Goal: Task Accomplishment & Management: Use online tool/utility

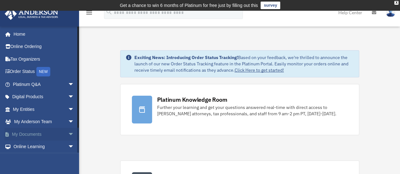
click at [68, 131] on span "arrow_drop_down" at bounding box center [74, 134] width 13 height 13
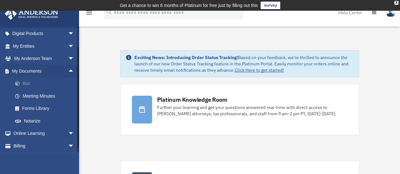
click at [54, 85] on link "Box" at bounding box center [46, 83] width 75 height 13
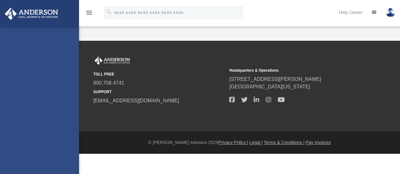
click at [54, 85] on div "[EMAIL_ADDRESS][DOMAIN_NAME] Sign Out [EMAIL_ADDRESS][DOMAIN_NAME] Home Online …" at bounding box center [39, 114] width 79 height 174
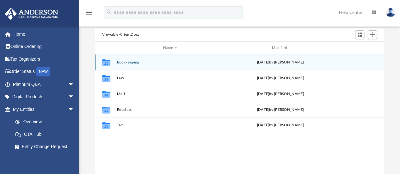
scroll to position [32, 0]
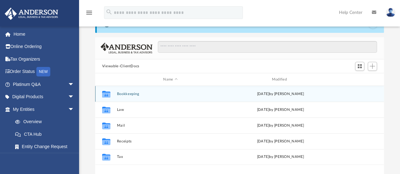
click at [128, 94] on button "Bookkeeping" at bounding box center [170, 94] width 107 height 4
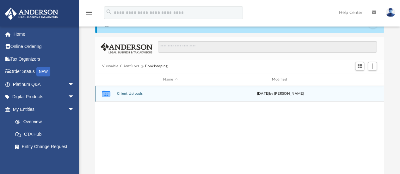
click at [131, 92] on button "Client Uploads" at bounding box center [170, 94] width 107 height 4
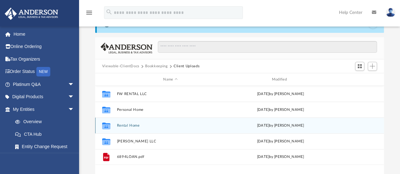
click at [133, 125] on button "Rental Home" at bounding box center [170, 126] width 107 height 4
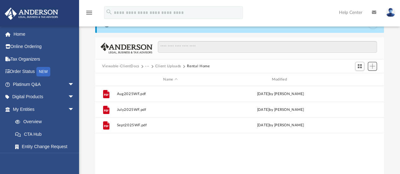
click at [375, 68] on button "Add" at bounding box center [371, 66] width 9 height 9
click at [356, 82] on li "Upload" at bounding box center [363, 79] width 20 height 7
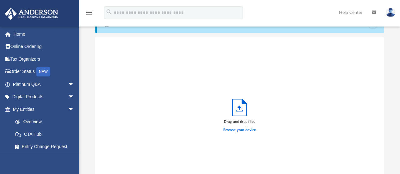
scroll to position [155, 284]
click at [239, 129] on label "Browse your device" at bounding box center [239, 130] width 33 height 6
click at [0, 0] on input "Browse your device" at bounding box center [0, 0] width 0 height 0
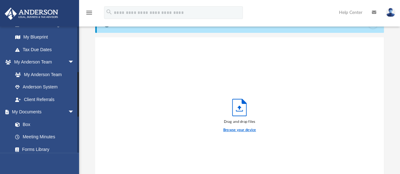
scroll to position [126, 0]
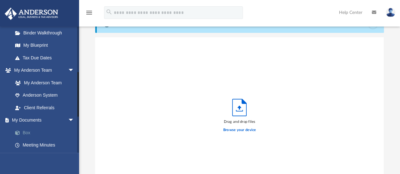
click at [40, 130] on link "Box" at bounding box center [46, 132] width 75 height 13
click at [41, 132] on link "Box" at bounding box center [46, 132] width 75 height 13
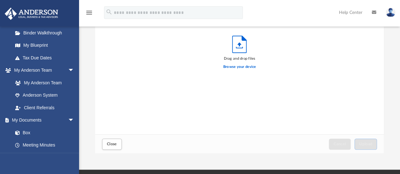
scroll to position [158, 0]
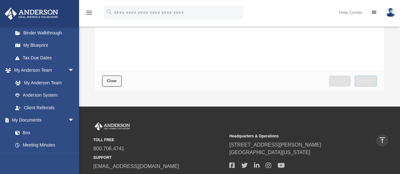
click at [121, 81] on button "Close" at bounding box center [112, 81] width 20 height 11
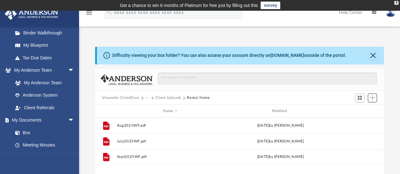
scroll to position [32, 0]
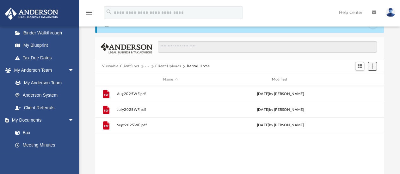
click at [370, 63] on button "Add" at bounding box center [371, 66] width 9 height 9
click at [358, 77] on li "Upload" at bounding box center [363, 79] width 20 height 7
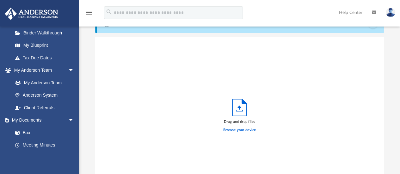
scroll to position [155, 284]
click at [235, 131] on label "Browse your device" at bounding box center [239, 130] width 33 height 6
click at [0, 0] on input "Browse your device" at bounding box center [0, 0] width 0 height 0
click at [241, 129] on label "Browse your device" at bounding box center [239, 130] width 33 height 6
click at [0, 0] on input "Browse your device" at bounding box center [0, 0] width 0 height 0
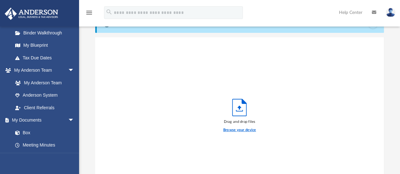
click at [236, 132] on label "Browse your device" at bounding box center [239, 130] width 33 height 6
click at [0, 0] on input "Browse your device" at bounding box center [0, 0] width 0 height 0
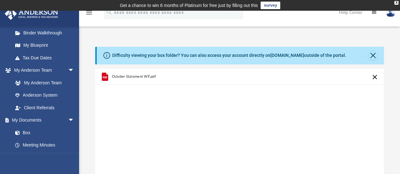
scroll to position [126, 0]
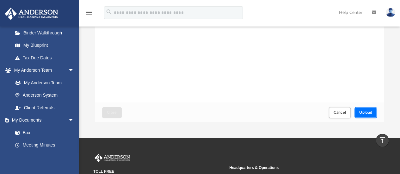
click at [365, 111] on span "Upload" at bounding box center [365, 113] width 13 height 4
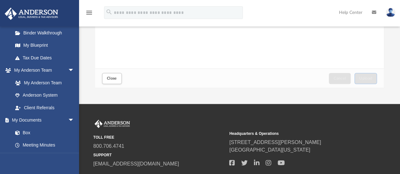
scroll to position [190, 0]
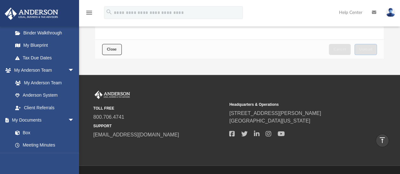
click at [115, 50] on span "Close" at bounding box center [112, 49] width 10 height 4
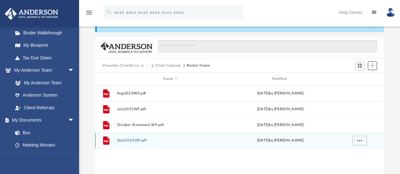
scroll to position [0, 0]
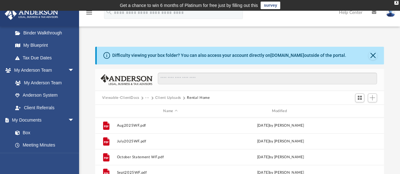
click at [169, 99] on button "Client Uploads" at bounding box center [168, 98] width 26 height 6
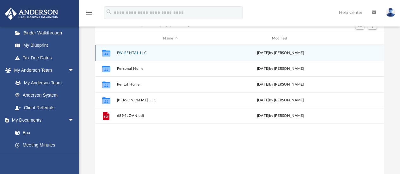
scroll to position [63, 0]
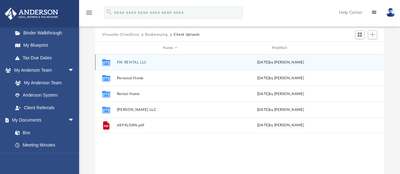
click at [130, 62] on button "FW RENTAL LLC" at bounding box center [170, 62] width 107 height 4
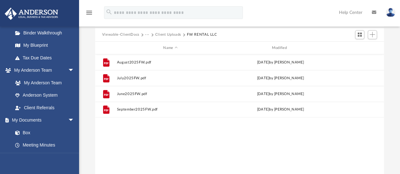
click at [167, 35] on button "Client Uploads" at bounding box center [168, 35] width 26 height 6
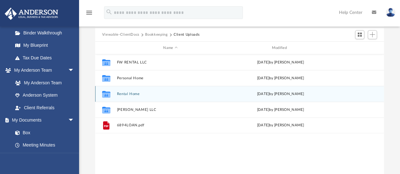
click at [133, 94] on button "Rental Home" at bounding box center [170, 94] width 107 height 4
